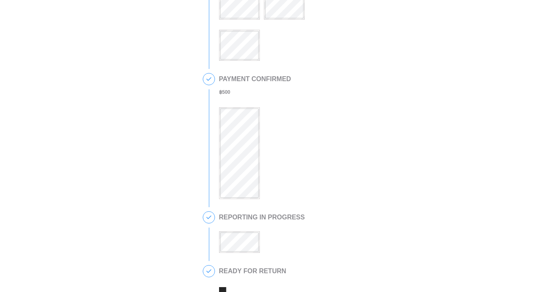
scroll to position [95, 0]
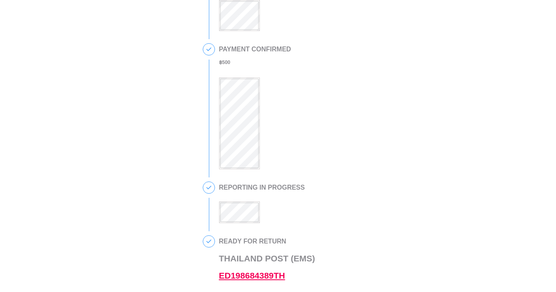
click at [249, 276] on link "ED198684389TH" at bounding box center [252, 275] width 66 height 9
